Goal: Transaction & Acquisition: Register for event/course

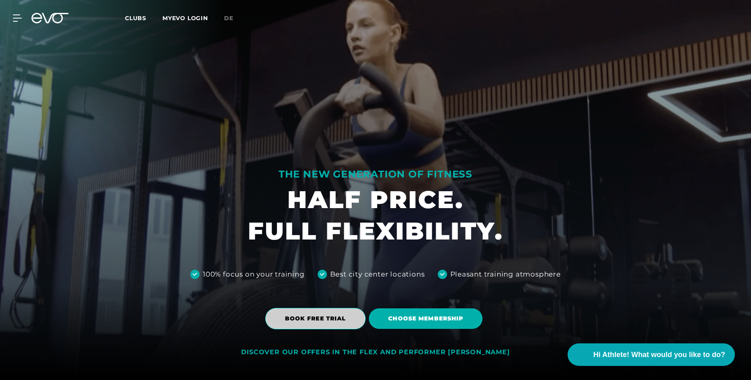
click at [329, 321] on span "BOOK FREE TRIAL" at bounding box center [315, 319] width 61 height 8
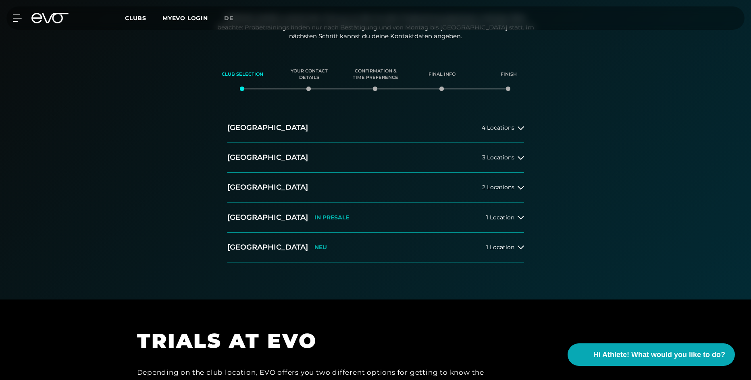
scroll to position [94, 0]
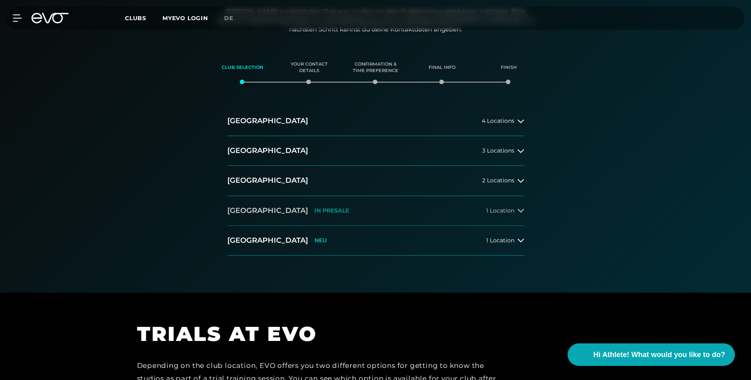
click at [517, 210] on div at bounding box center [520, 211] width 6 height 6
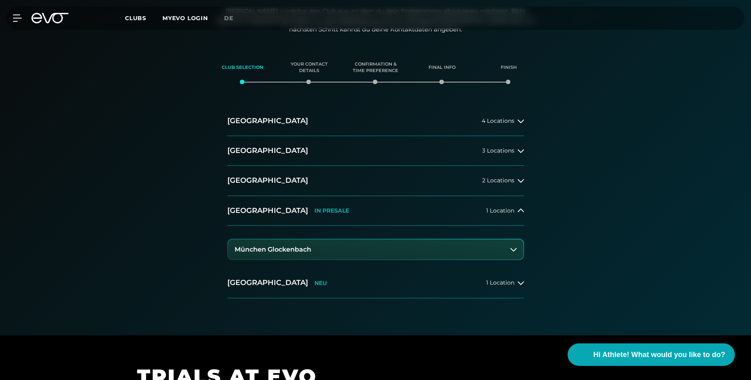
click at [450, 247] on button "München Glockenbach" at bounding box center [375, 250] width 295 height 20
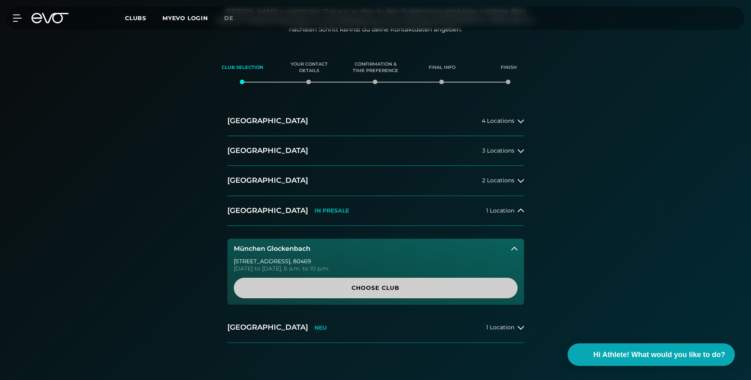
click at [413, 297] on span "Choose Club" at bounding box center [376, 288] width 284 height 21
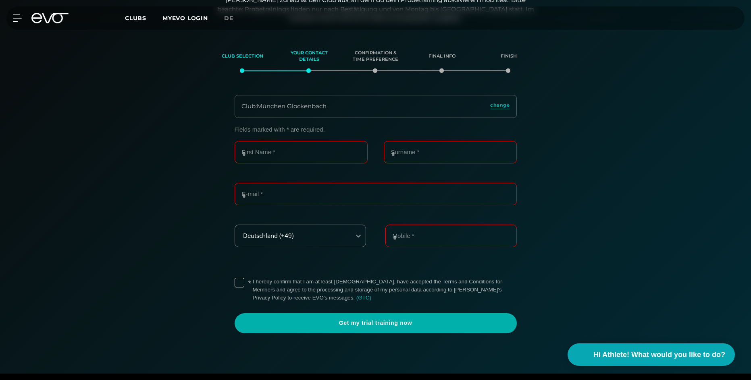
scroll to position [106, 0]
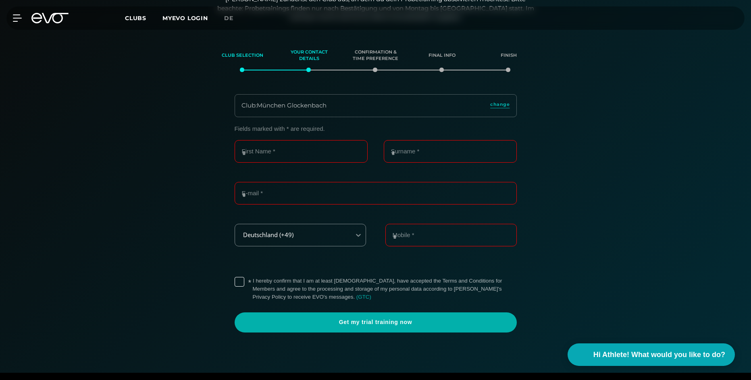
click at [253, 279] on label "* I hereby confirm that I am at least [DEMOGRAPHIC_DATA], have accepted the Ter…" at bounding box center [385, 289] width 264 height 24
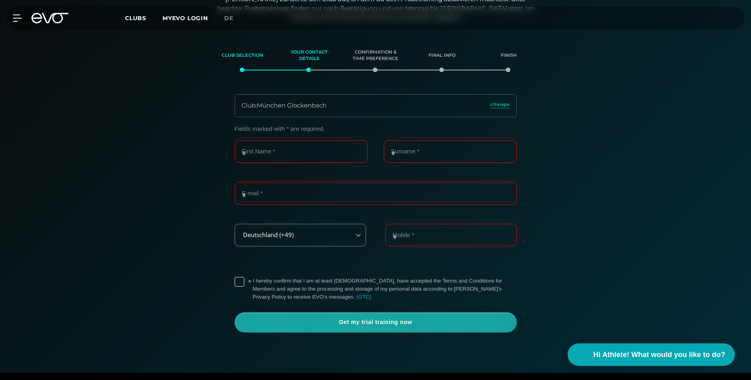
click at [376, 324] on span "Get my trial training now" at bounding box center [375, 323] width 243 height 8
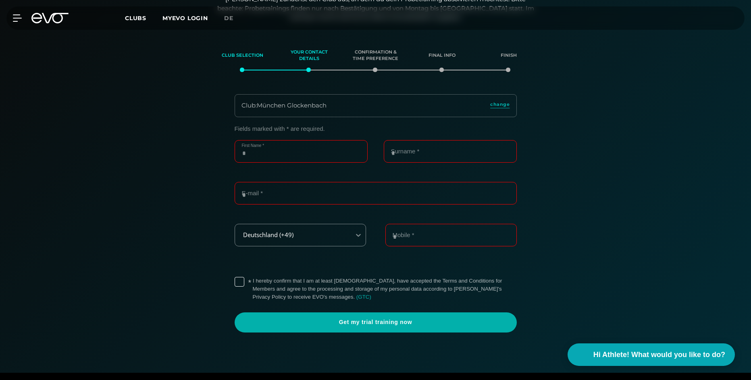
click at [297, 154] on input "First Name *" at bounding box center [301, 151] width 133 height 23
type input "*****"
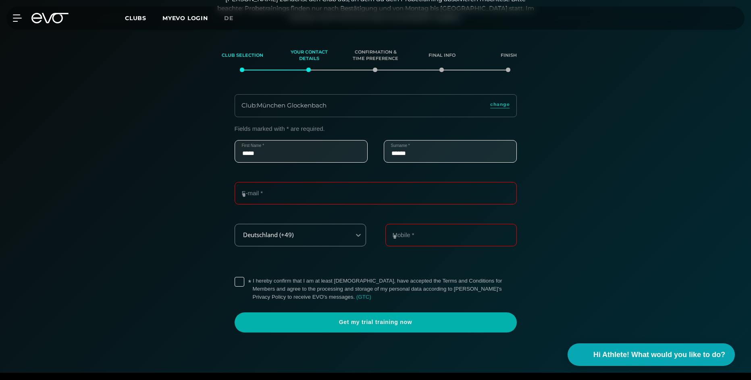
type input "******"
type input "**********"
click at [403, 237] on input "**********" at bounding box center [450, 235] width 131 height 23
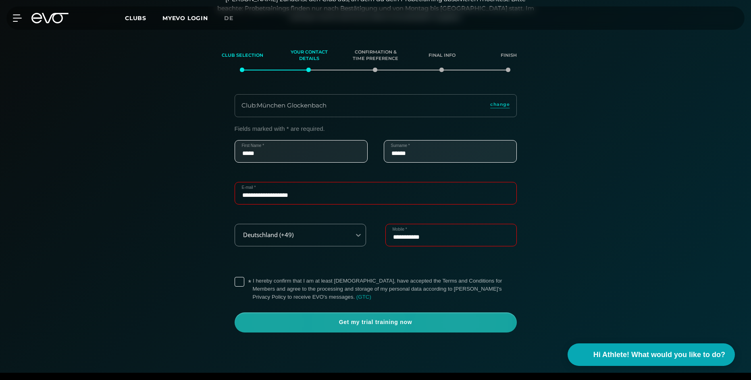
type input "**********"
click at [404, 325] on span "Get my trial training now" at bounding box center [375, 323] width 243 height 8
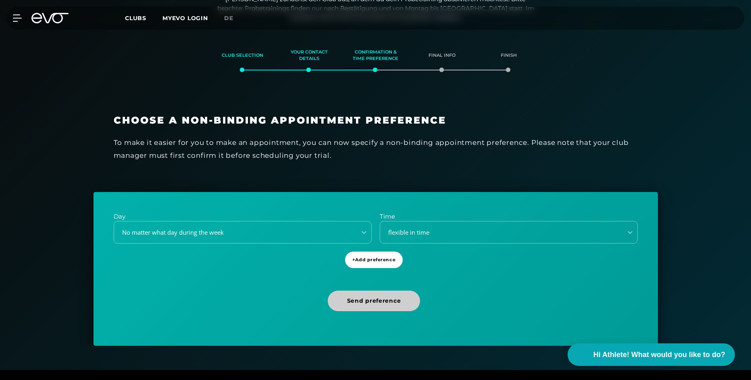
click at [402, 301] on span "Send preference" at bounding box center [374, 301] width 93 height 21
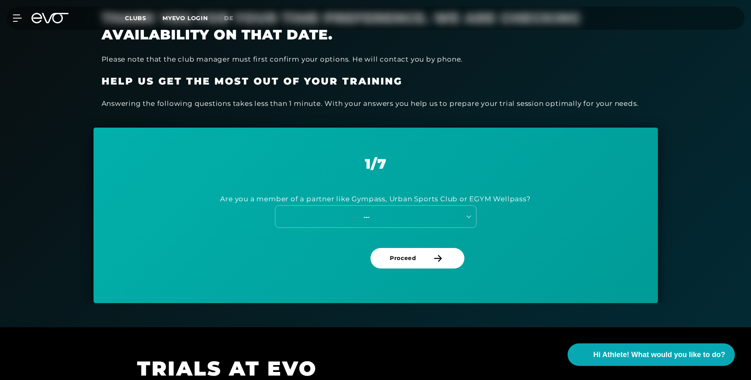
scroll to position [292, 0]
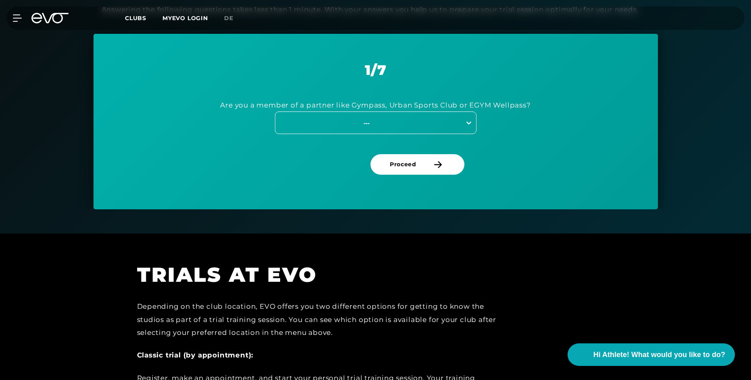
click at [467, 122] on icon at bounding box center [469, 123] width 8 height 8
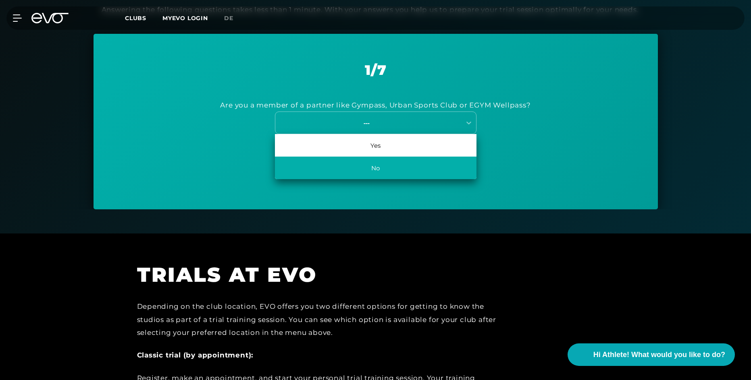
click at [401, 168] on div "No" at bounding box center [375, 168] width 201 height 23
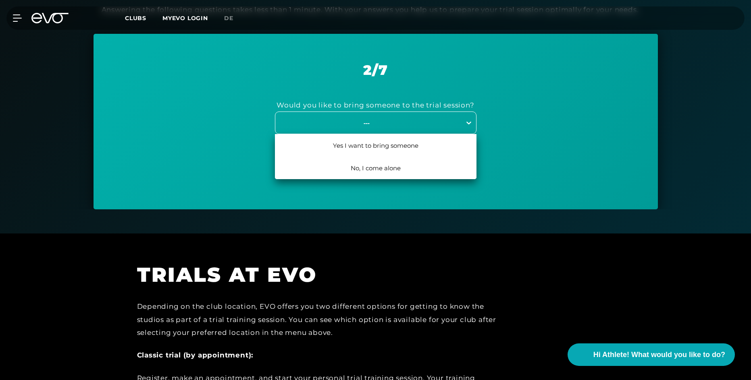
click at [467, 125] on icon at bounding box center [469, 123] width 8 height 8
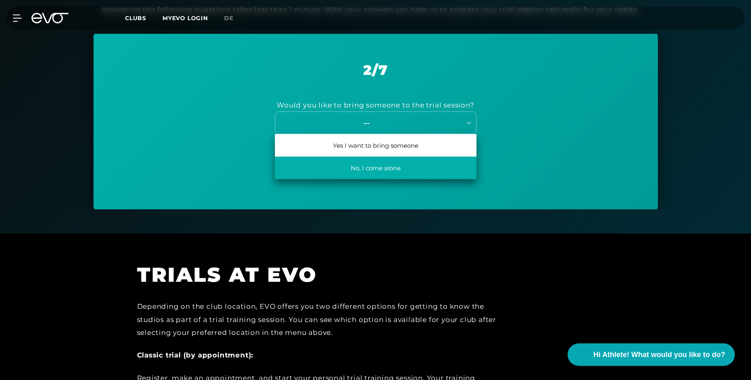
click at [427, 167] on div "No, I come alone" at bounding box center [375, 168] width 201 height 23
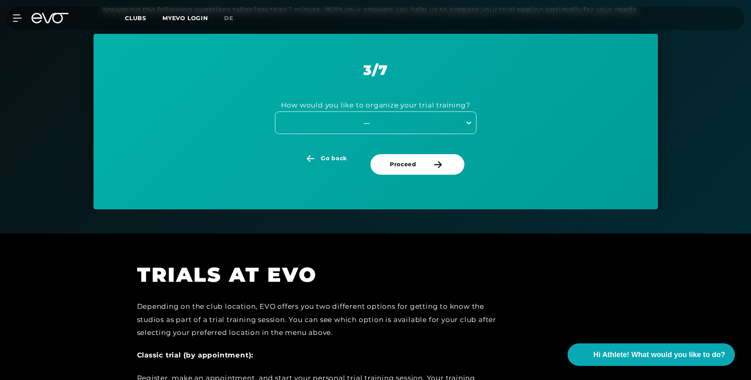
click at [467, 123] on icon at bounding box center [468, 123] width 5 height 3
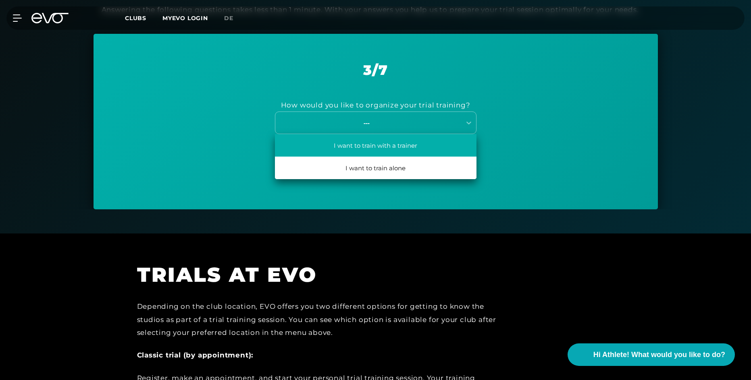
click at [434, 148] on div "I want to train with a trainer" at bounding box center [375, 145] width 201 height 23
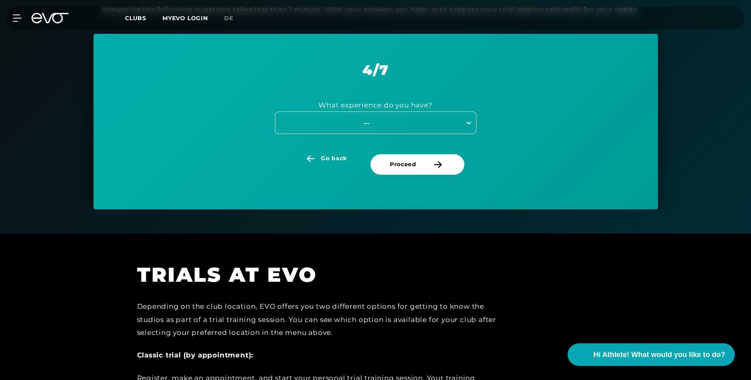
click at [467, 122] on icon at bounding box center [469, 123] width 8 height 8
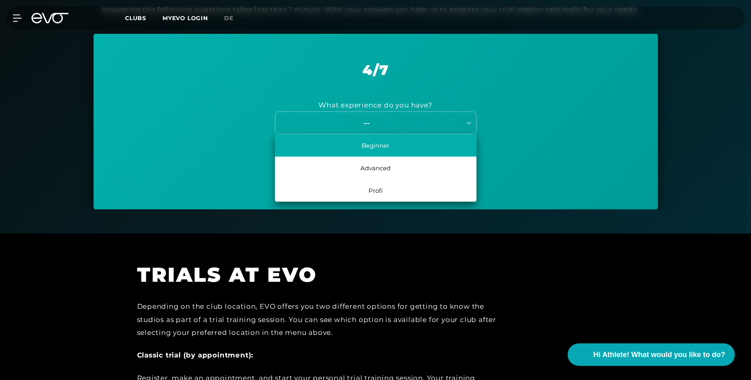
click at [416, 148] on div "Beginner" at bounding box center [375, 145] width 201 height 23
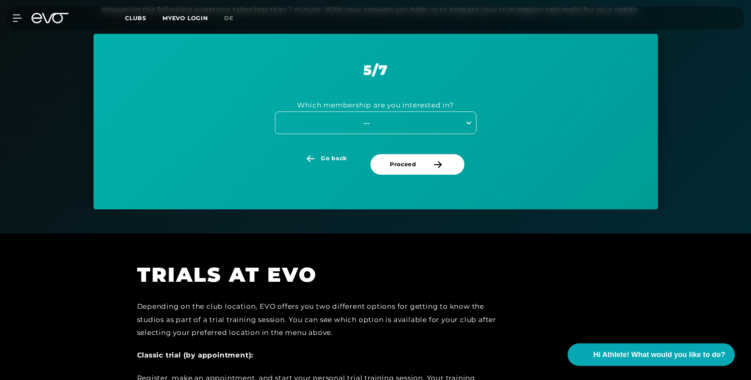
click at [469, 124] on icon at bounding box center [468, 123] width 5 height 3
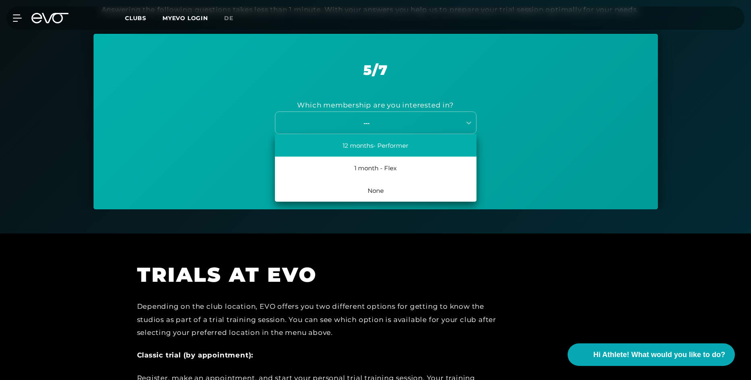
click at [432, 148] on div "12 months- Performer" at bounding box center [375, 145] width 201 height 23
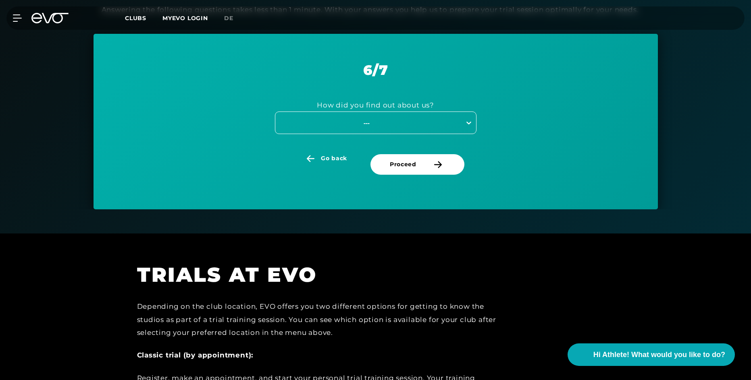
click at [465, 129] on div at bounding box center [468, 123] width 15 height 15
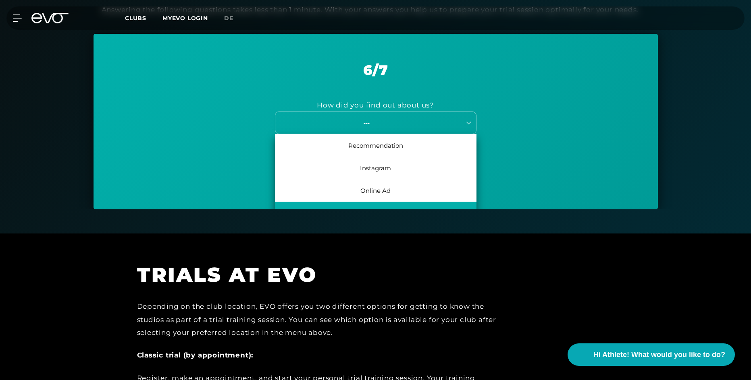
scroll to position [37, 0]
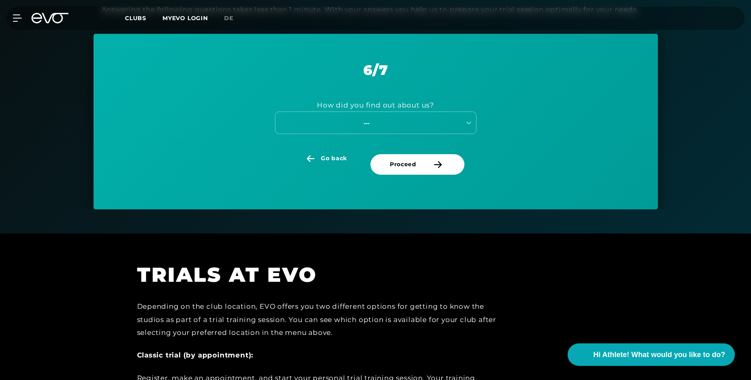
click at [540, 111] on div "How did you find out about us? ---" at bounding box center [376, 117] width 524 height 76
click at [444, 163] on icon at bounding box center [438, 164] width 14 height 7
click at [461, 122] on div "---" at bounding box center [375, 123] width 201 height 23
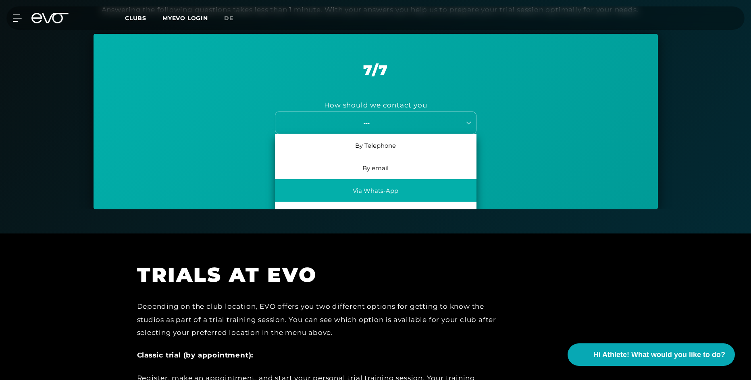
click at [413, 188] on div "Via Whats-App" at bounding box center [375, 190] width 201 height 23
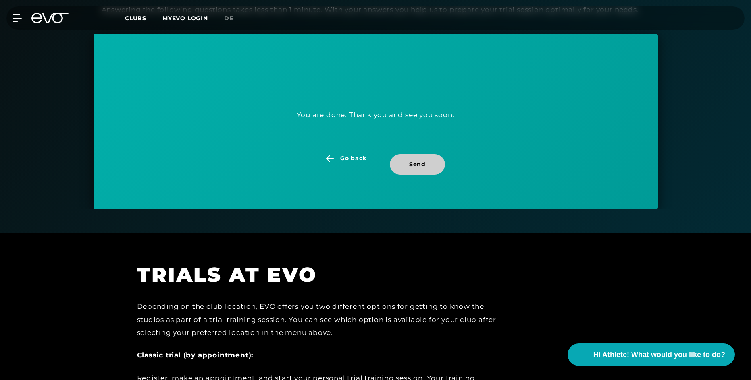
click at [430, 169] on span "Send" at bounding box center [417, 164] width 55 height 21
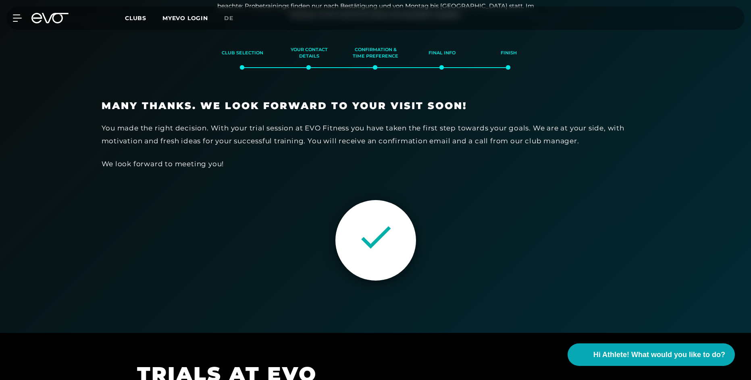
scroll to position [106, 0]
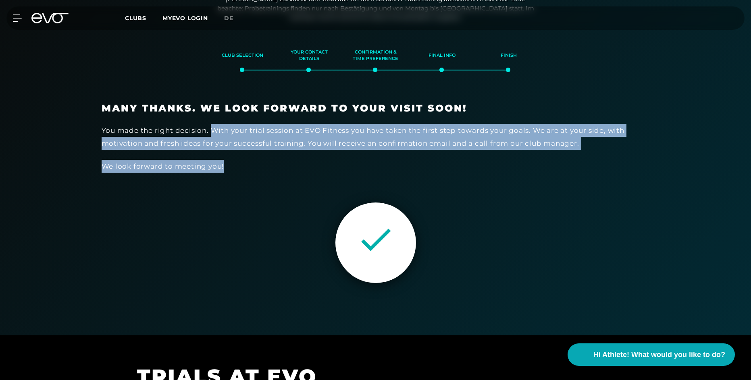
drag, startPoint x: 213, startPoint y: 130, endPoint x: 243, endPoint y: 159, distance: 41.3
click at [243, 159] on div "Many Thanks. We look forward to your visit soon! You made the right decision. W…" at bounding box center [376, 137] width 548 height 71
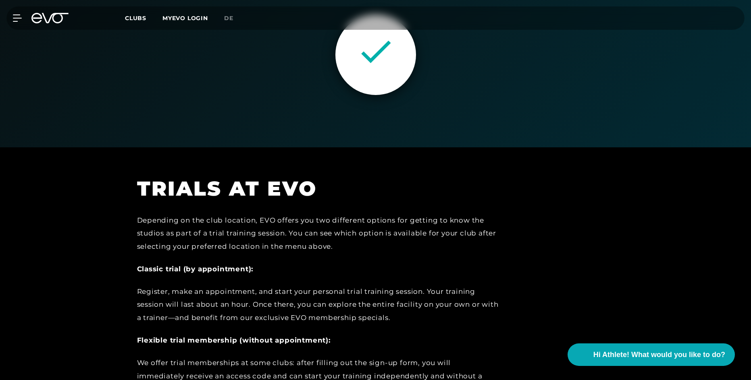
scroll to position [388, 0]
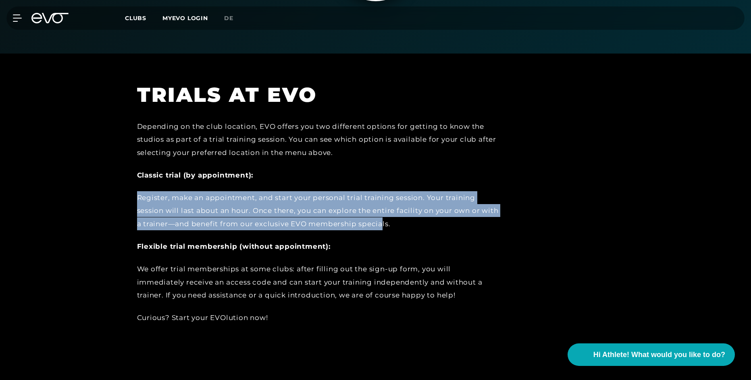
drag, startPoint x: 139, startPoint y: 198, endPoint x: 400, endPoint y: 225, distance: 261.7
click at [400, 225] on div "Register, make an appointment, and start your personal trial training session. …" at bounding box center [318, 210] width 363 height 39
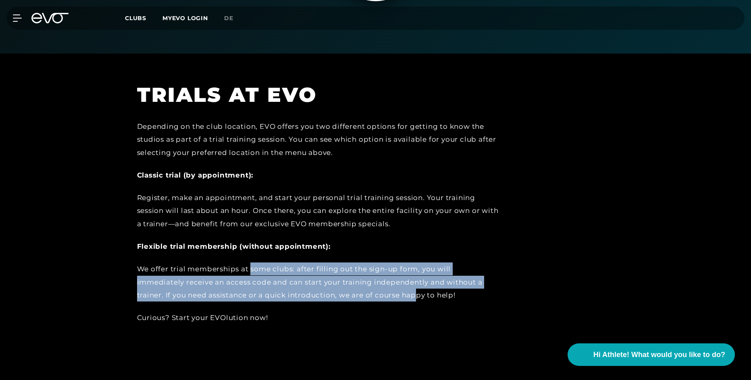
drag, startPoint x: 252, startPoint y: 270, endPoint x: 367, endPoint y: 301, distance: 118.7
click at [367, 301] on div "We offer trial memberships at some clubs: after filling out the sign-up form, y…" at bounding box center [318, 282] width 363 height 39
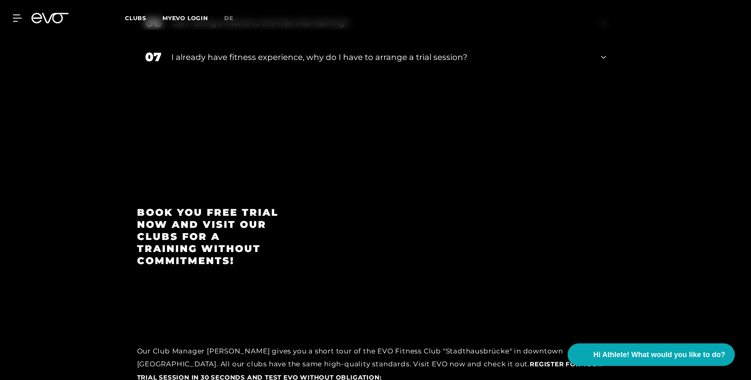
scroll to position [1140, 0]
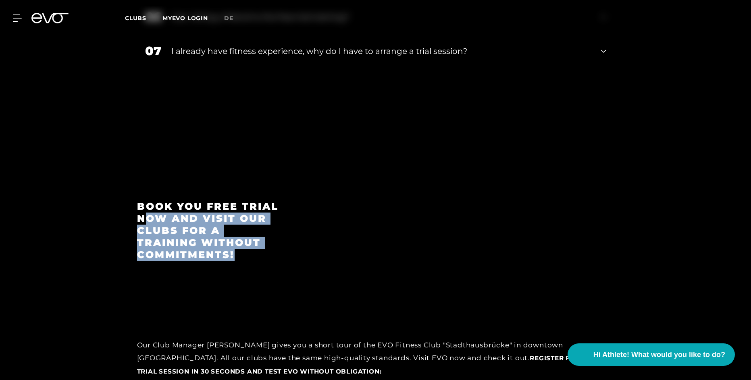
drag, startPoint x: 144, startPoint y: 219, endPoint x: 233, endPoint y: 256, distance: 96.5
click at [233, 256] on h3 "Book you free trial now and visit our clubs for a training without commitments!" at bounding box center [209, 231] width 144 height 60
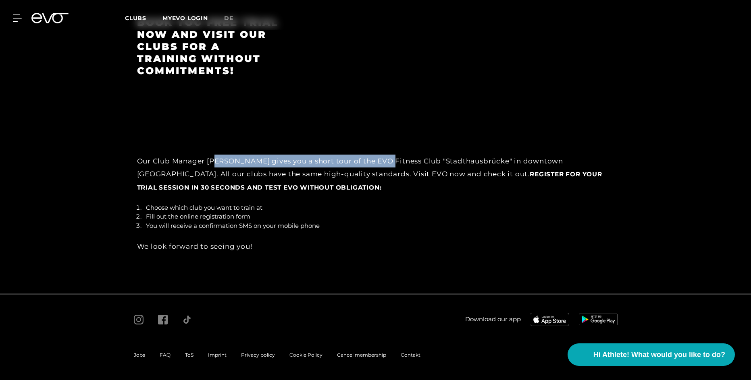
drag, startPoint x: 219, startPoint y: 163, endPoint x: 387, endPoint y: 164, distance: 167.6
click at [387, 164] on div "Our Club Manager [PERSON_NAME] gives you a short tour of the EVO Fitness Club "…" at bounding box center [375, 174] width 477 height 39
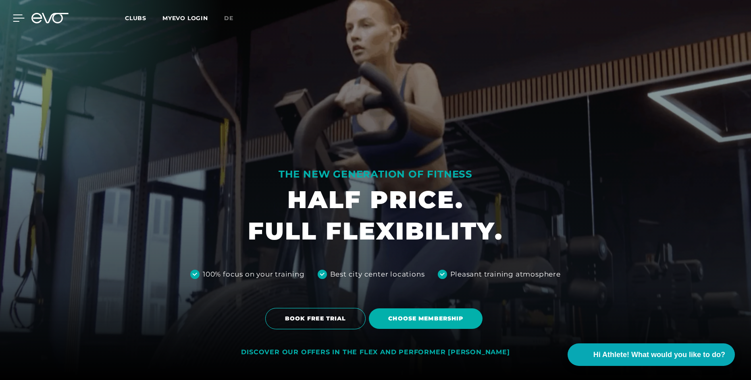
click at [17, 20] on icon at bounding box center [19, 18] width 12 height 7
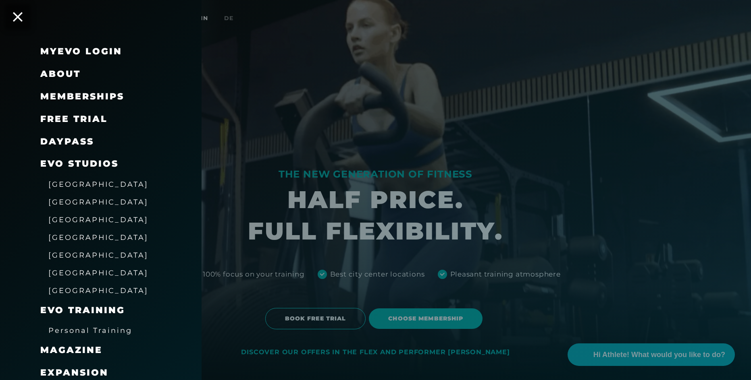
click at [79, 95] on span "Memberships" at bounding box center [82, 96] width 84 height 11
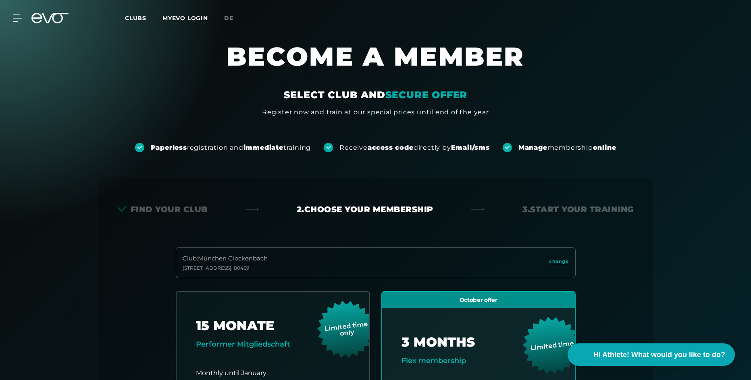
click at [14, 18] on icon at bounding box center [17, 18] width 8 height 6
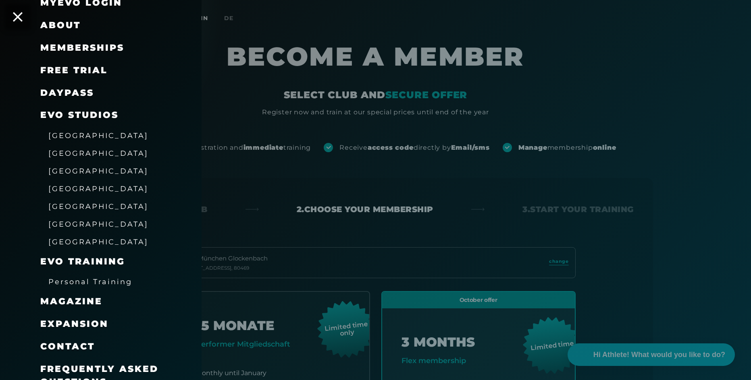
scroll to position [62, 0]
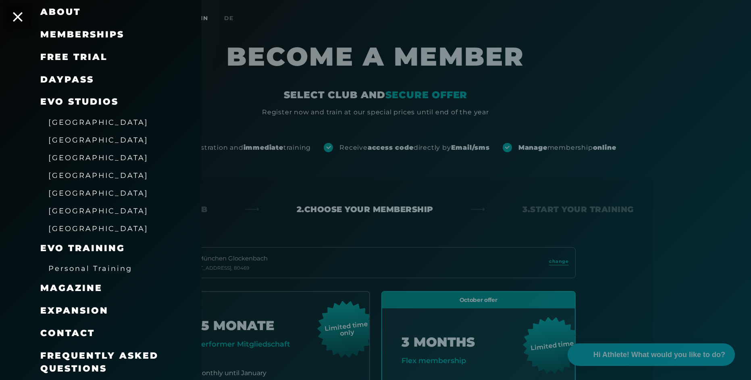
click at [78, 356] on span "Frequently asked questions" at bounding box center [99, 363] width 118 height 24
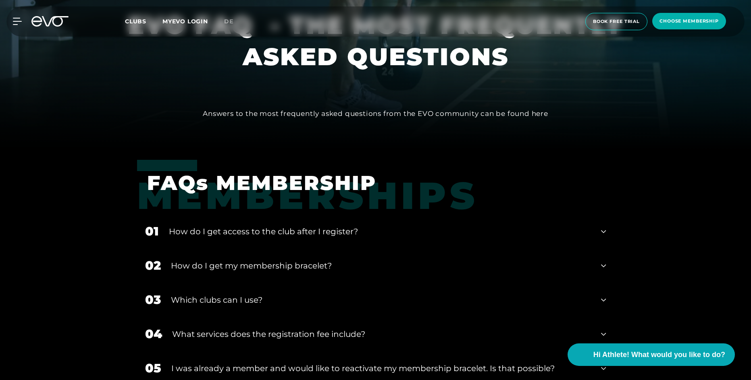
scroll to position [282, 0]
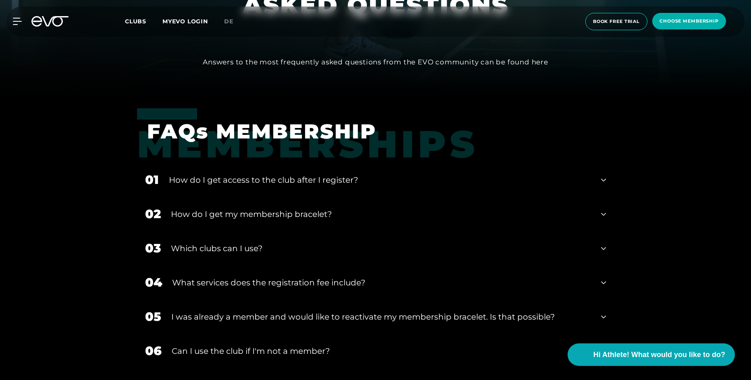
click at [319, 183] on div "How do I get access to the club after I register?" at bounding box center [380, 180] width 422 height 12
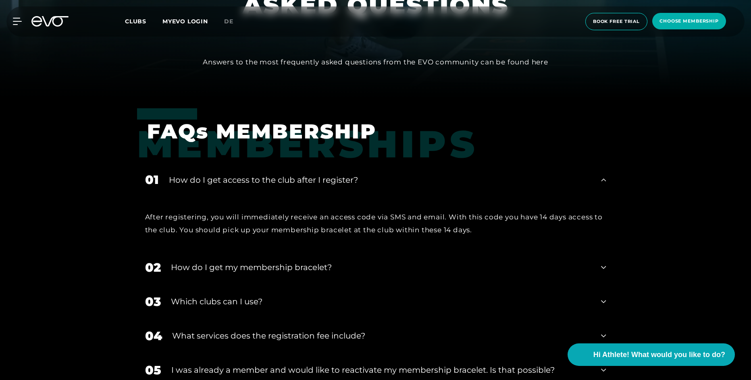
click at [320, 272] on div "How do I get my membership bracelet?" at bounding box center [381, 268] width 420 height 12
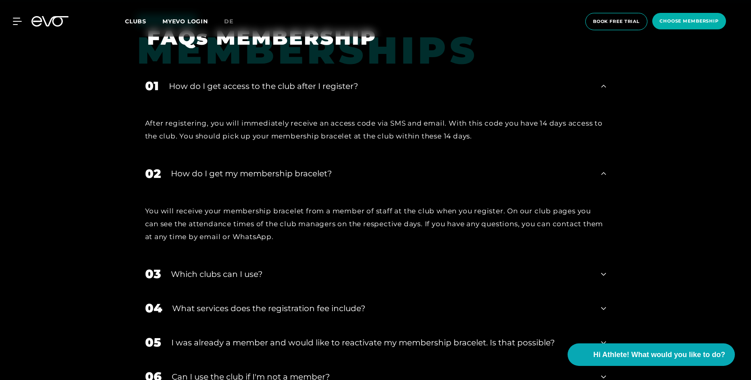
scroll to position [470, 0]
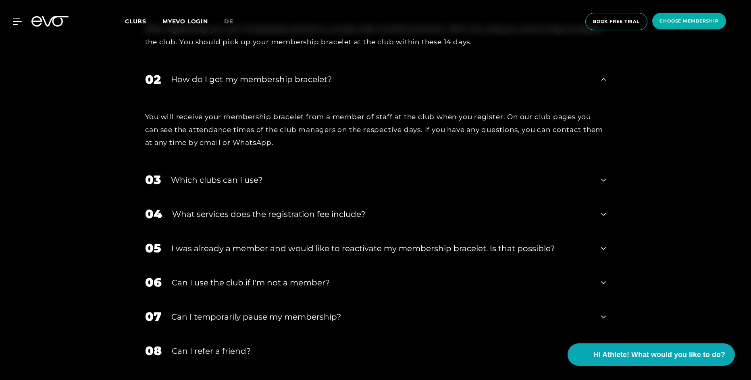
click at [254, 216] on div "What services does the registration fee include?" at bounding box center [381, 214] width 419 height 12
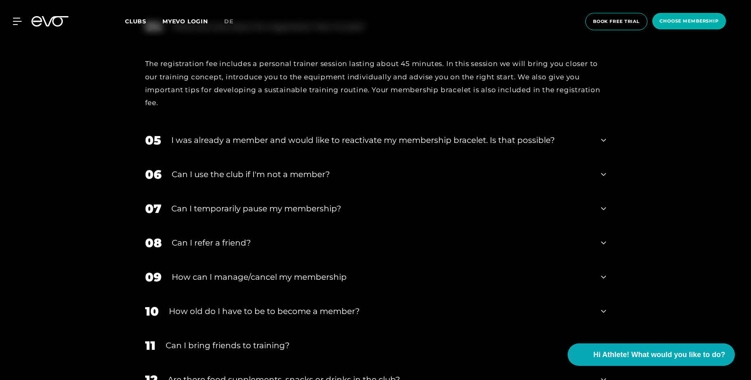
scroll to position [752, 0]
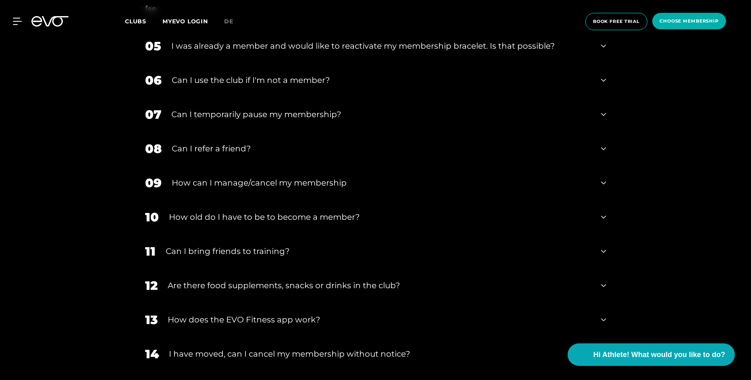
click at [271, 182] on div "How can I manage/cancel my membership" at bounding box center [381, 183] width 419 height 12
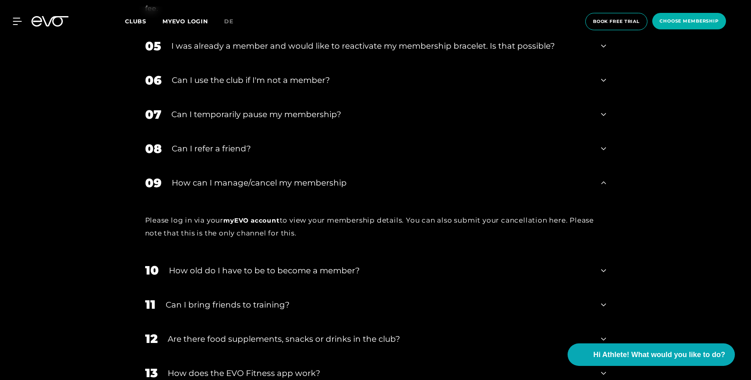
scroll to position [846, 0]
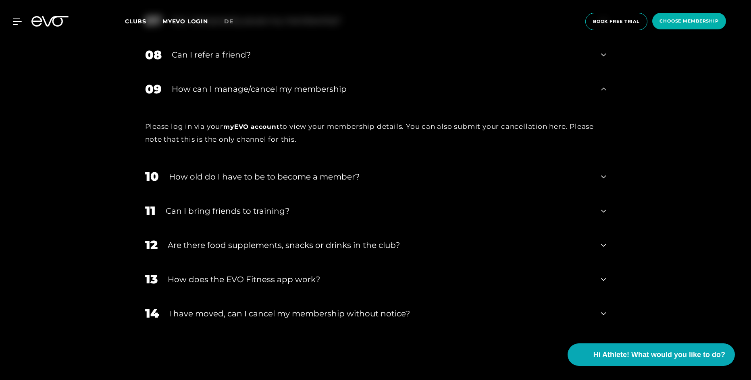
click at [237, 278] on div "How does the EVO Fitness app work?" at bounding box center [379, 280] width 423 height 12
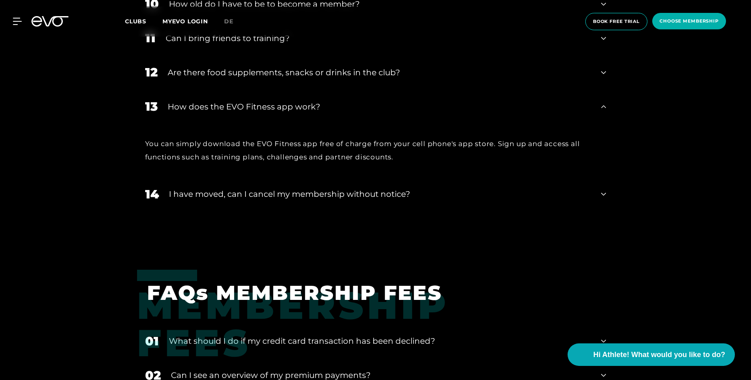
scroll to position [1034, 0]
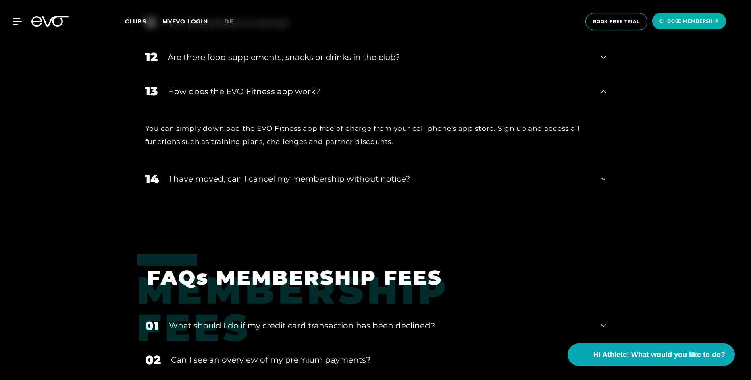
click at [251, 182] on div "I have moved, can I cancel my membership without notice?" at bounding box center [380, 179] width 422 height 12
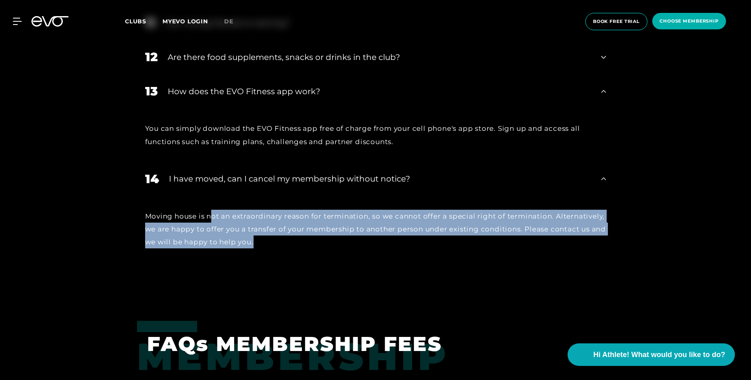
drag, startPoint x: 214, startPoint y: 215, endPoint x: 291, endPoint y: 242, distance: 81.0
click at [291, 242] on div "Moving house is not an extraordinary reason for termination, so we cannot offer…" at bounding box center [375, 229] width 461 height 39
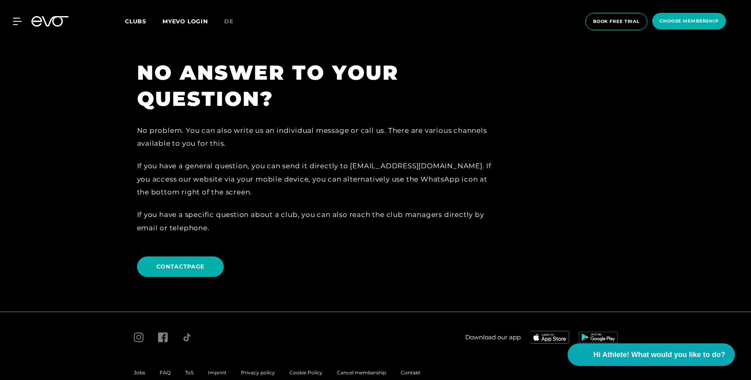
scroll to position [2150, 0]
